Goal: Transaction & Acquisition: Book appointment/travel/reservation

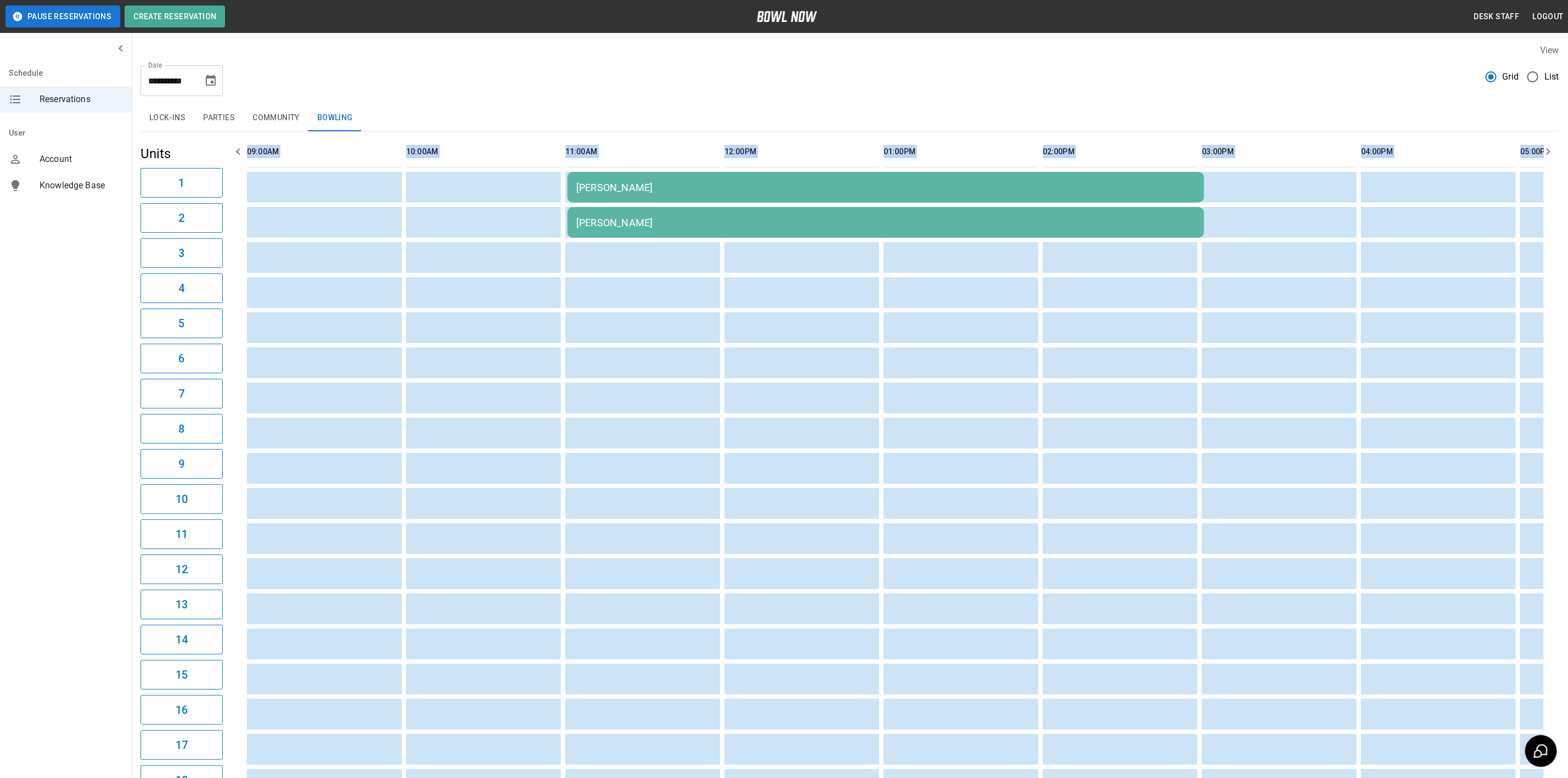
scroll to position [0, 1407]
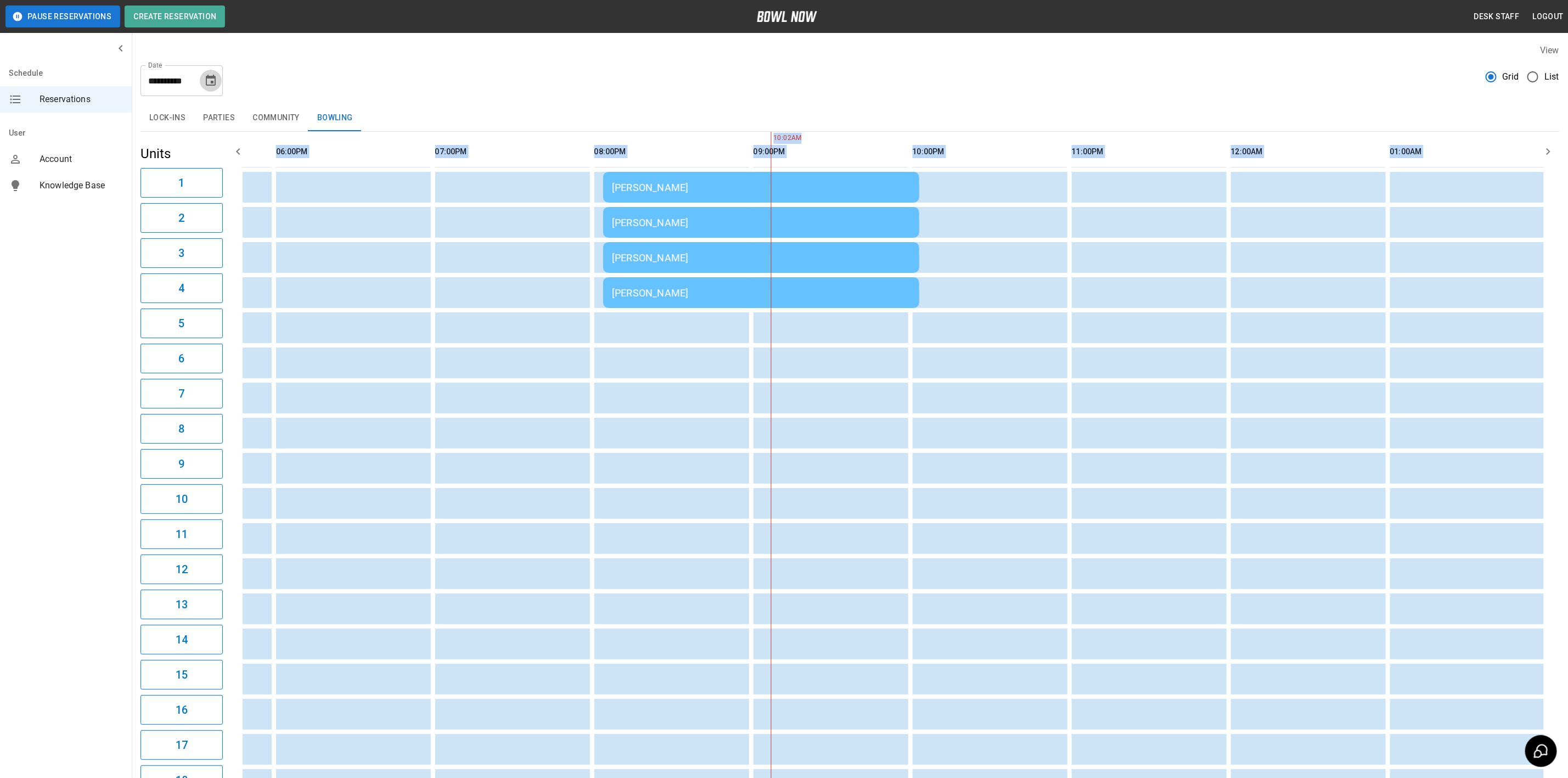
click at [215, 80] on icon "Choose date, selected date is Oct 17, 2025" at bounding box center [211, 79] width 10 height 11
click at [144, 179] on button "7" at bounding box center [146, 180] width 20 height 20
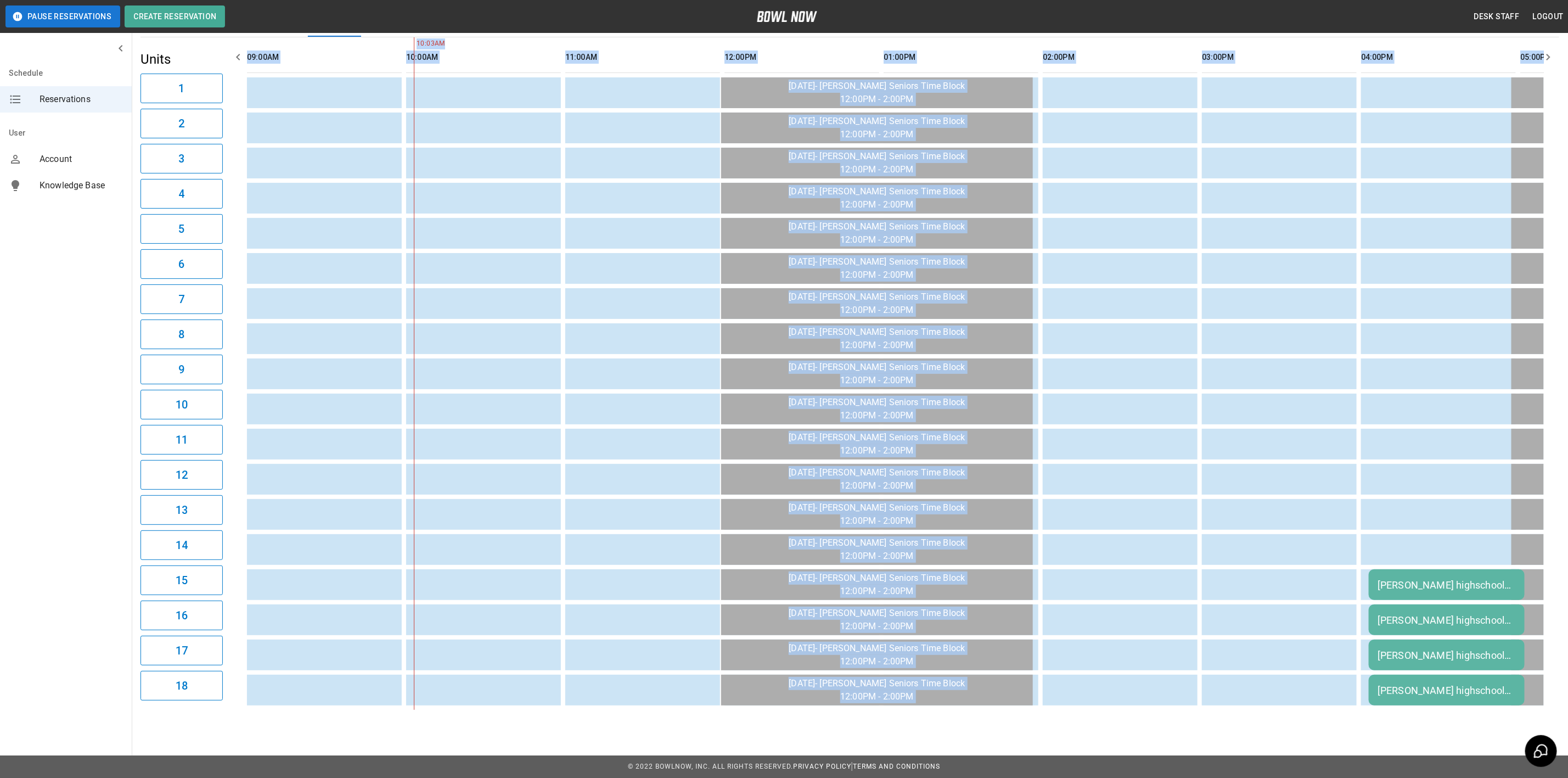
scroll to position [0, 0]
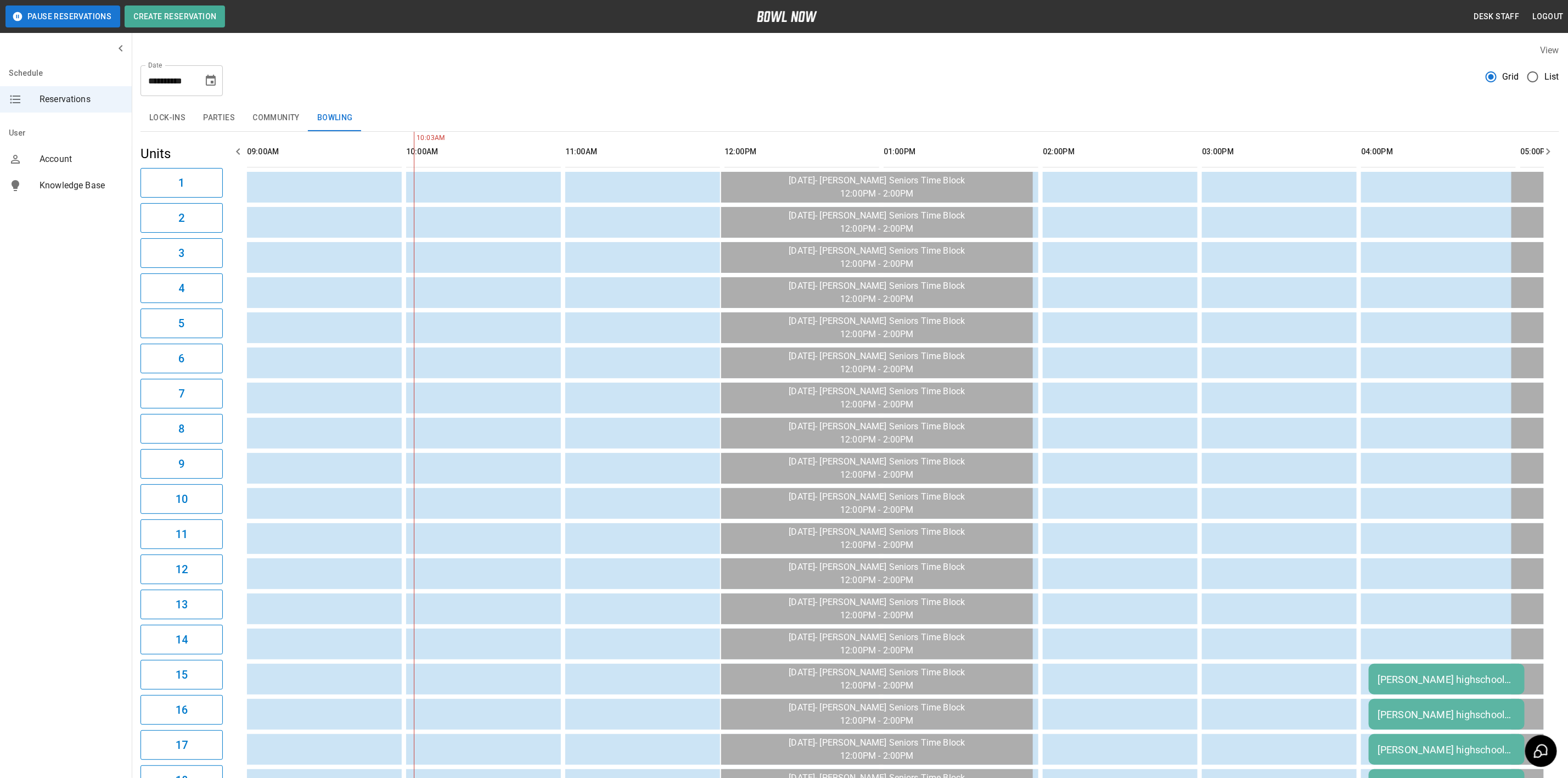
click at [502, 75] on div "**********" at bounding box center [850, 77] width 1419 height 39
click at [288, 114] on button "Community" at bounding box center [276, 118] width 65 height 26
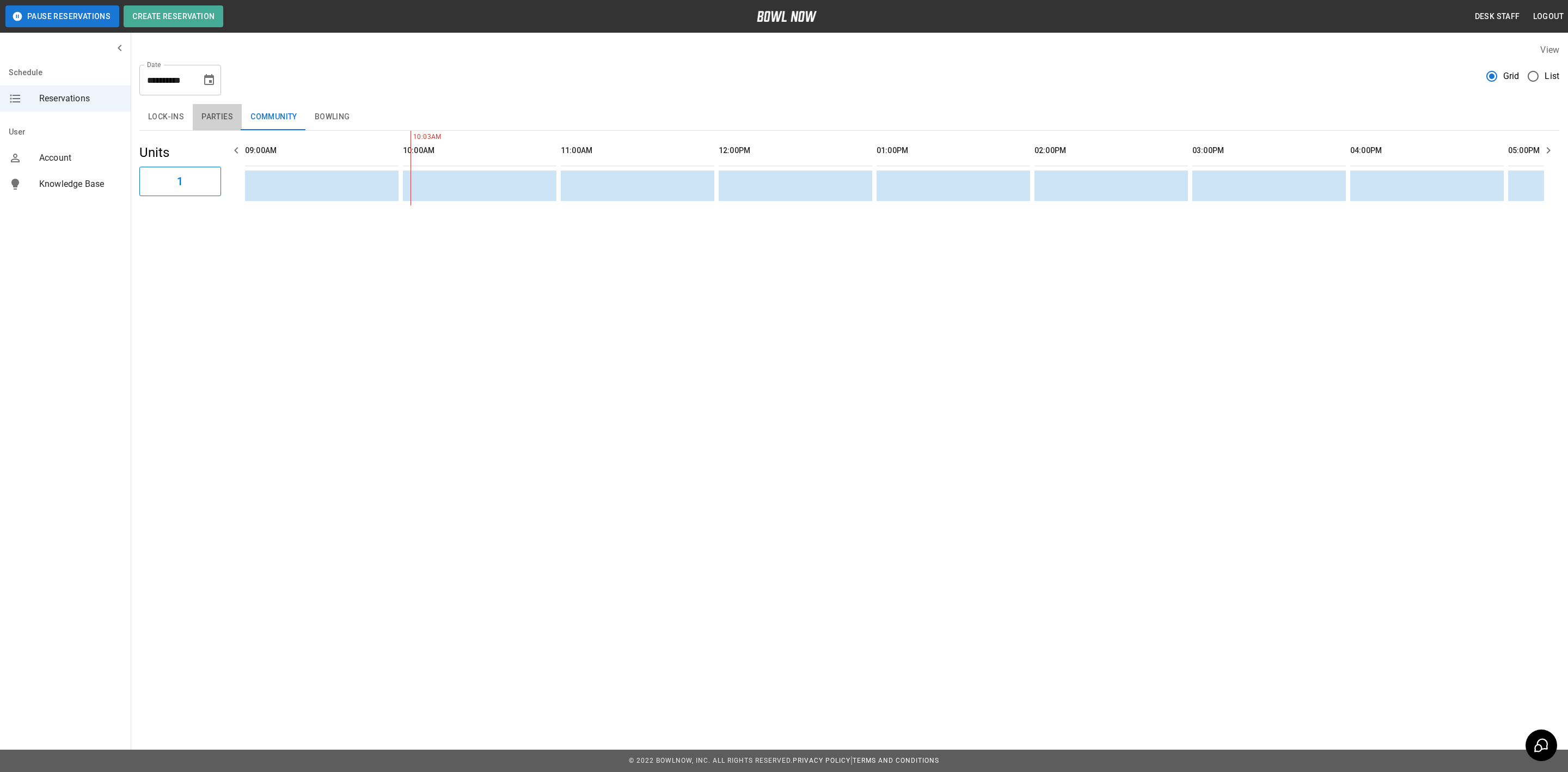
click at [219, 118] on button "Parties" at bounding box center [217, 117] width 49 height 26
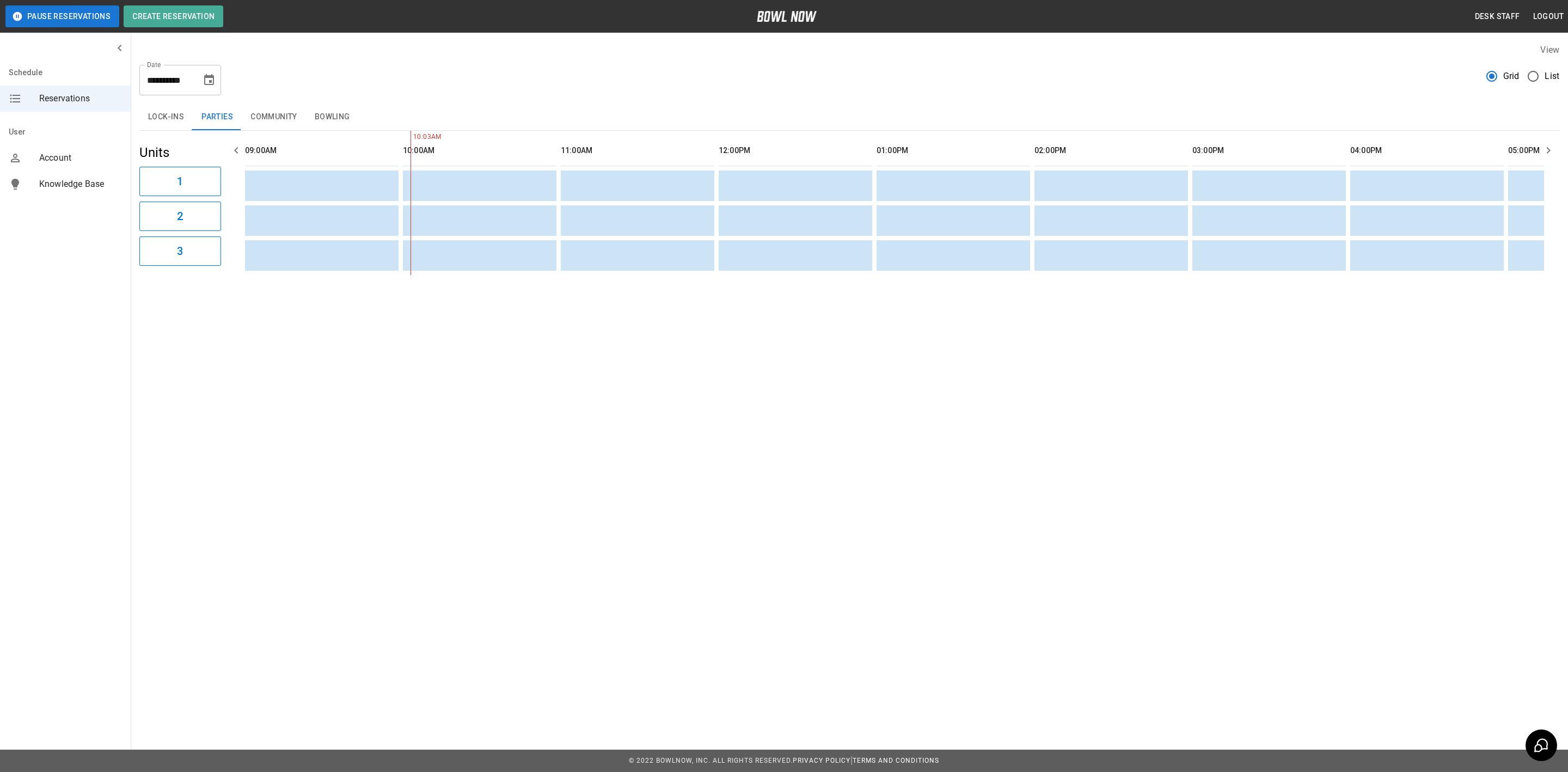
click at [159, 120] on button "Lock-ins" at bounding box center [165, 117] width 54 height 26
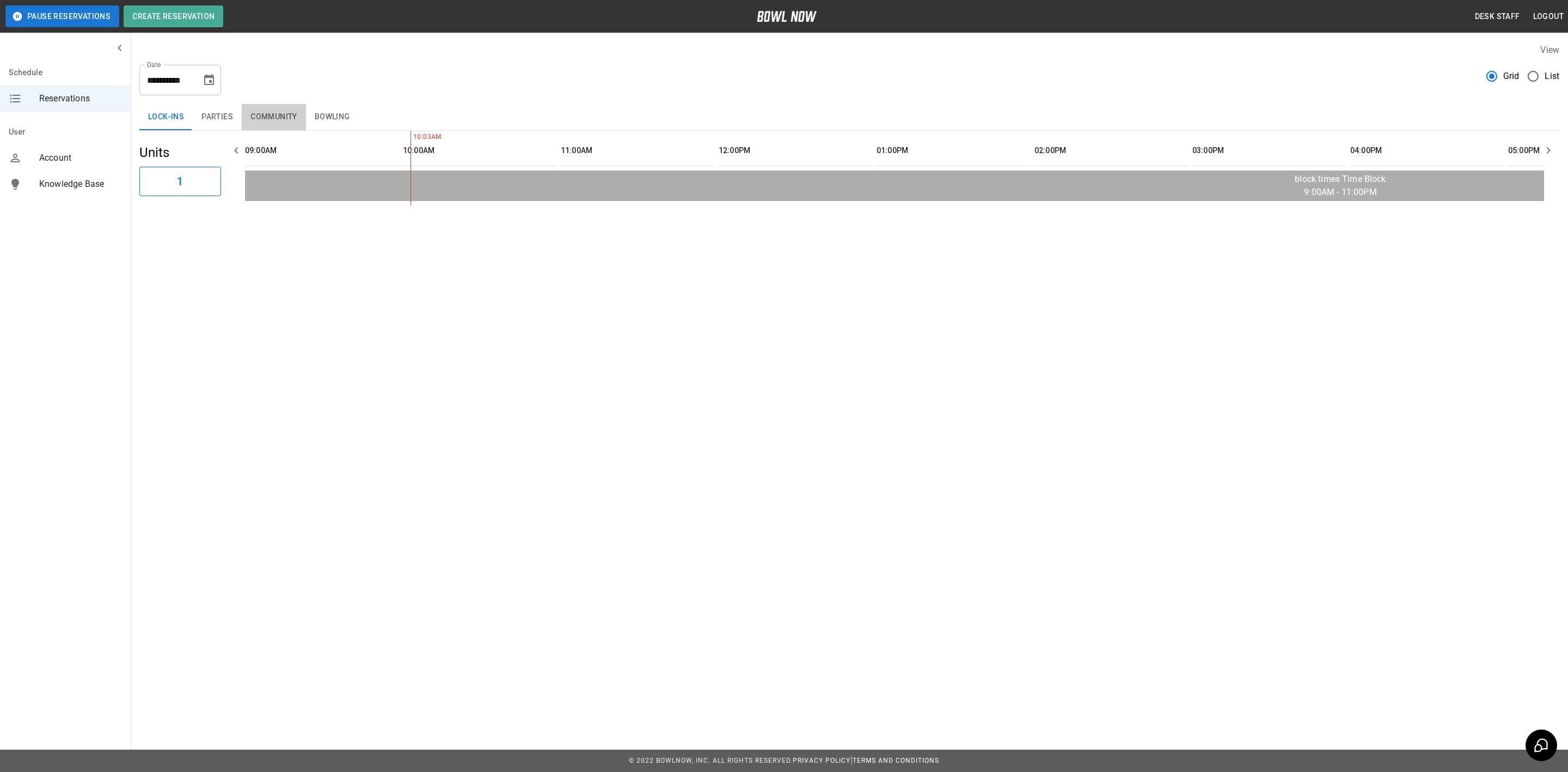
click at [278, 119] on button "Community" at bounding box center [273, 117] width 64 height 26
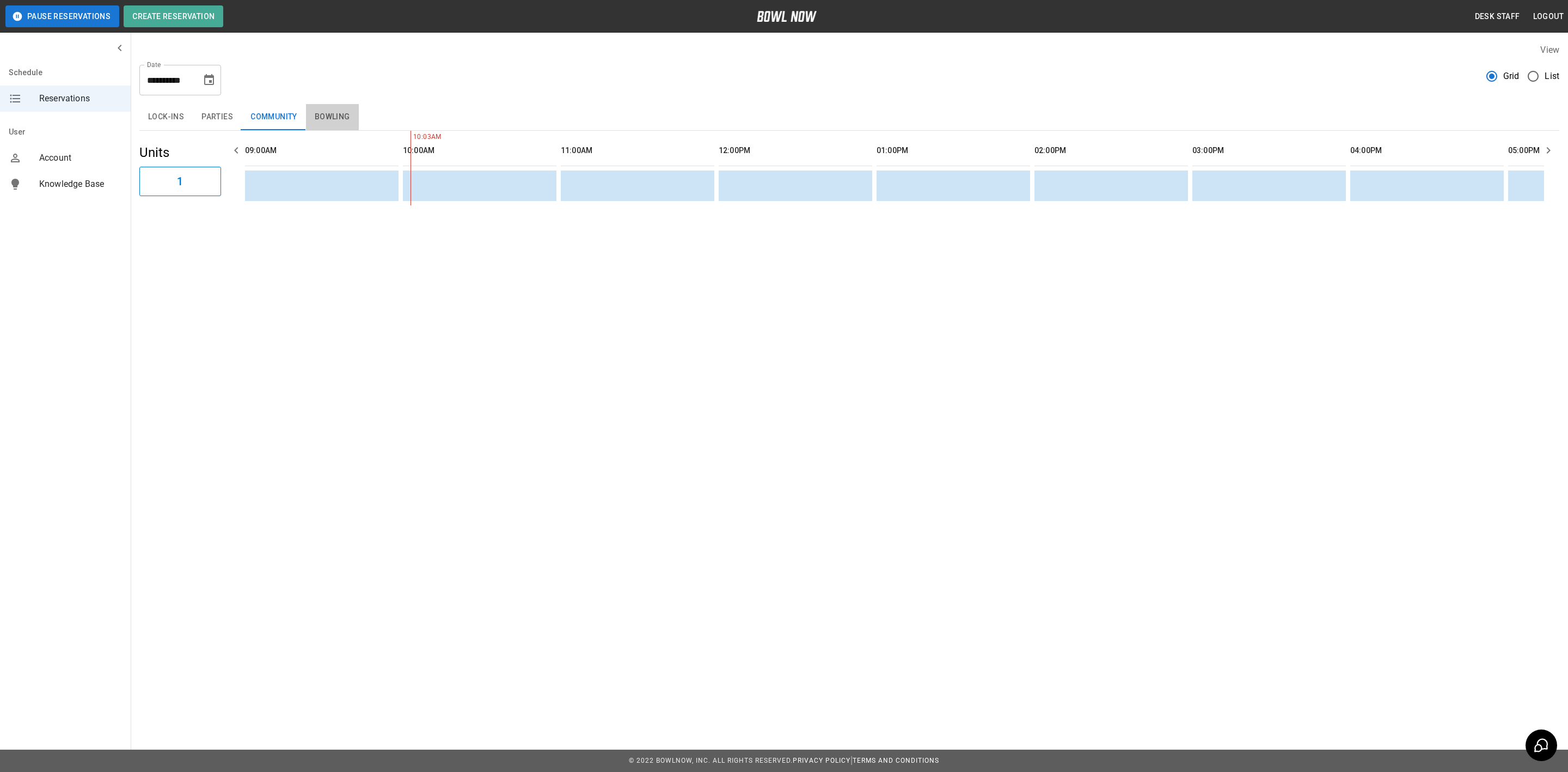
click at [313, 128] on button "Bowling" at bounding box center [332, 117] width 53 height 26
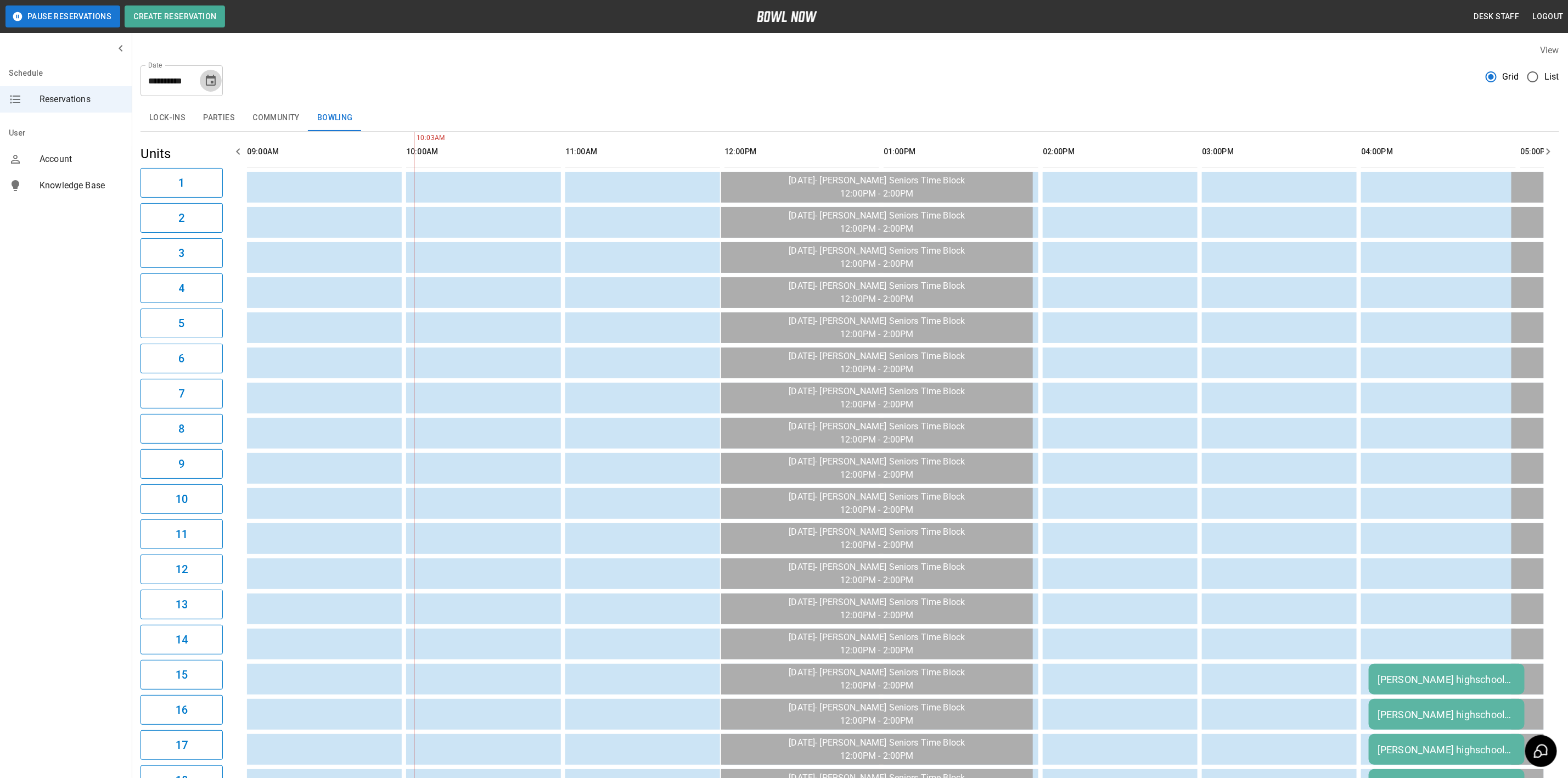
click at [209, 79] on icon "Choose date, selected date is Oct 7, 2025" at bounding box center [210, 80] width 13 height 13
click at [172, 184] on button "8" at bounding box center [168, 180] width 20 height 20
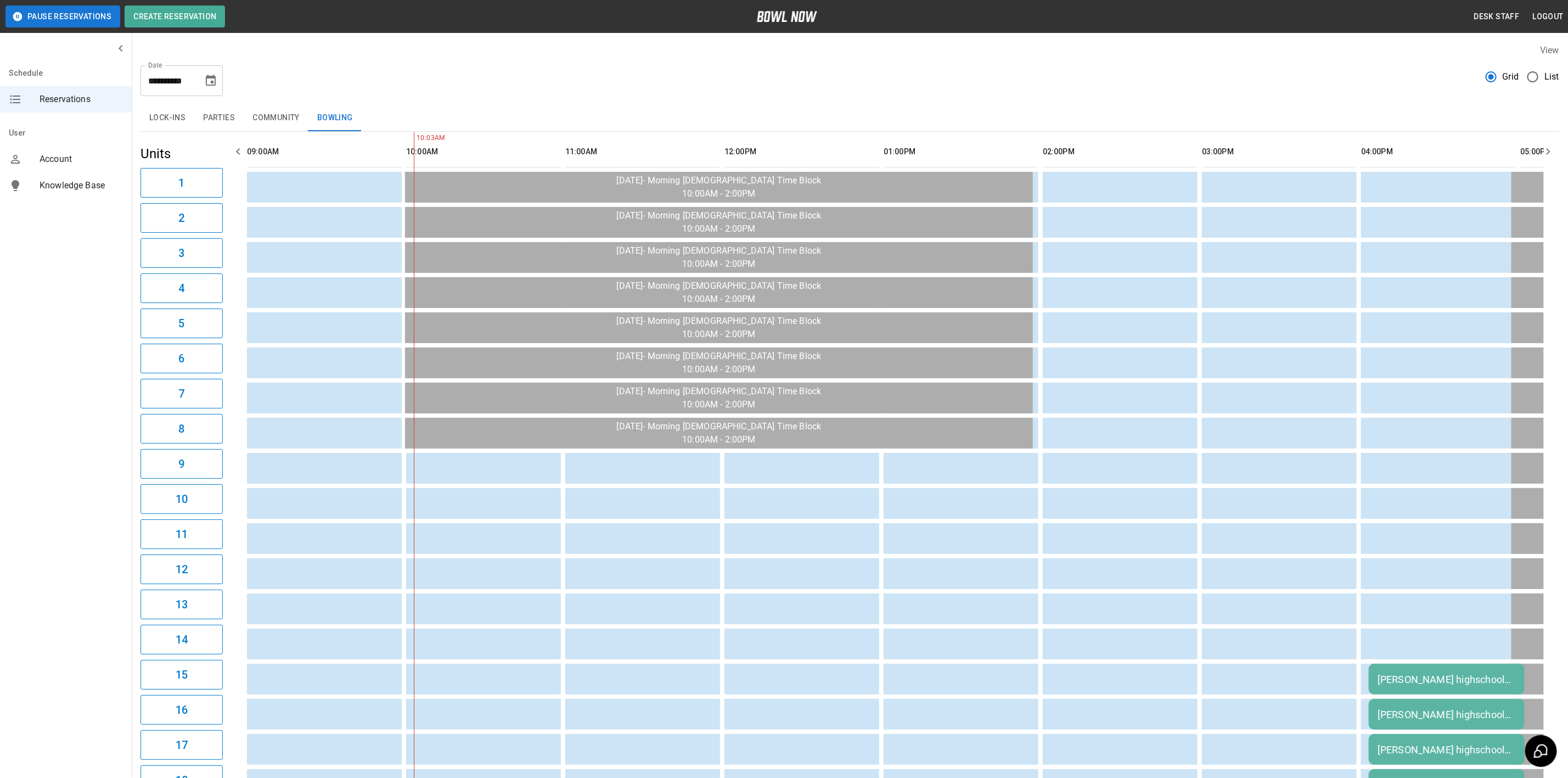
click at [207, 82] on icon "Choose date, selected date is Oct 8, 2025" at bounding box center [210, 80] width 13 height 13
drag, startPoint x: 147, startPoint y: 177, endPoint x: 682, endPoint y: 360, distance: 565.4
click at [147, 177] on button "7" at bounding box center [146, 180] width 20 height 20
type input "**********"
